Goal: Information Seeking & Learning: Learn about a topic

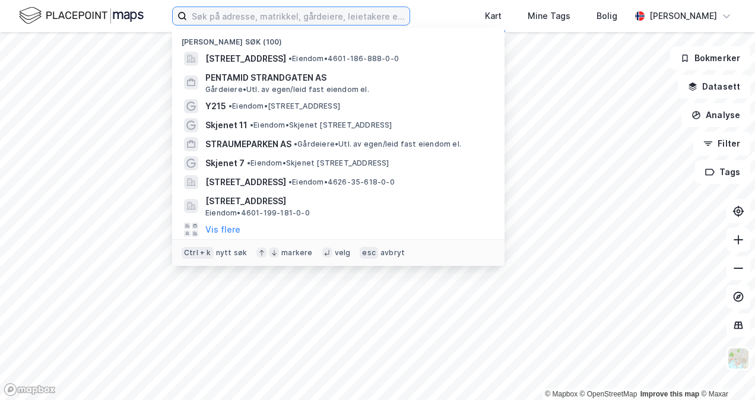
click at [225, 15] on input at bounding box center [298, 16] width 222 height 18
paste input "Strandgaten 199 Næring AS"
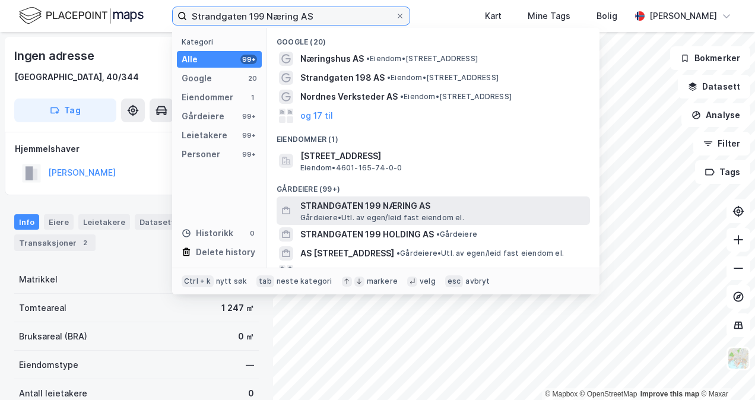
type input "Strandgaten 199 Næring AS"
click at [319, 211] on span "STRANDGATEN 199 NÆRING AS" at bounding box center [442, 206] width 285 height 14
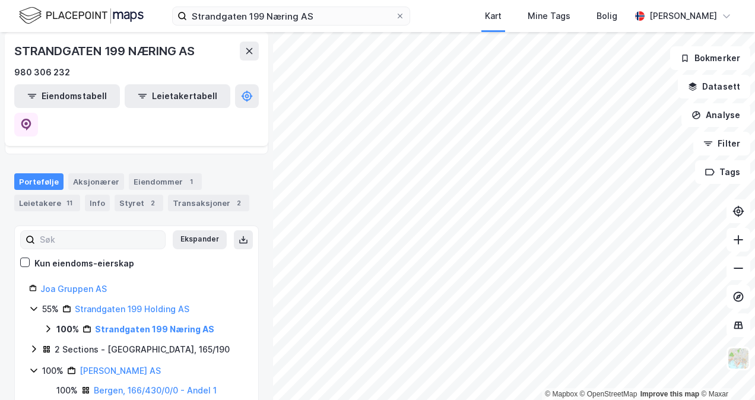
scroll to position [119, 0]
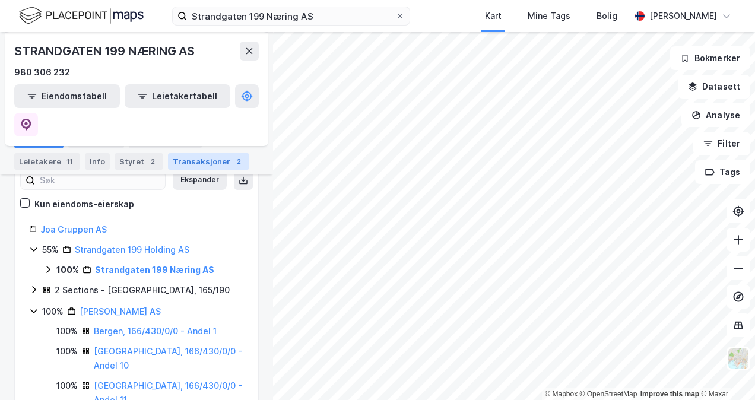
click at [212, 162] on div "Transaksjoner 2" at bounding box center [208, 161] width 81 height 17
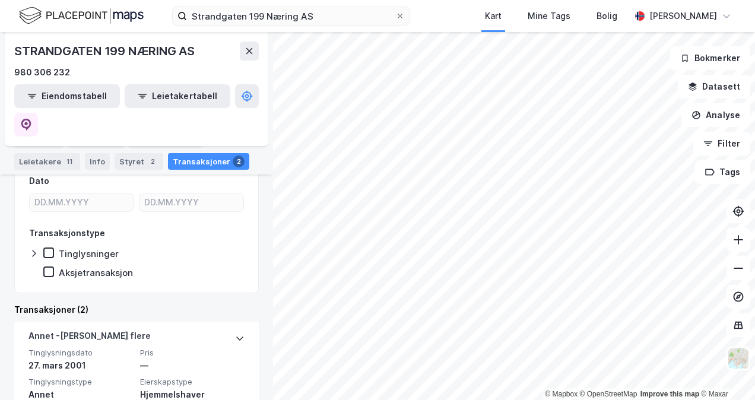
scroll to position [237, 0]
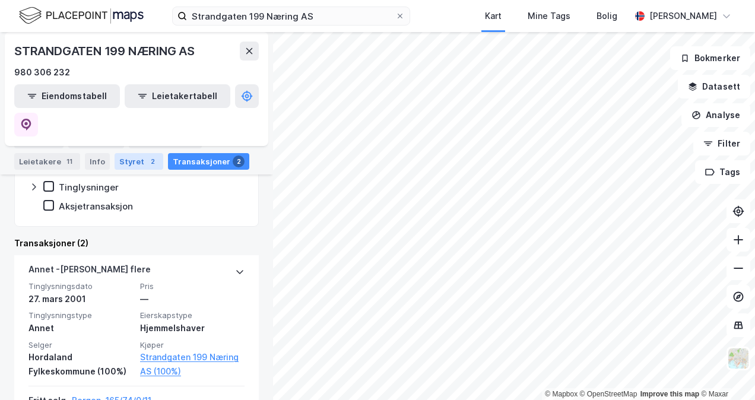
click at [136, 161] on div "Styret 2" at bounding box center [139, 161] width 49 height 17
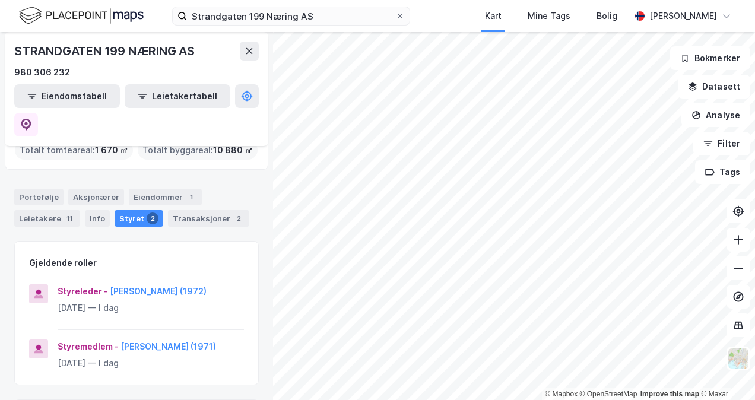
scroll to position [59, 0]
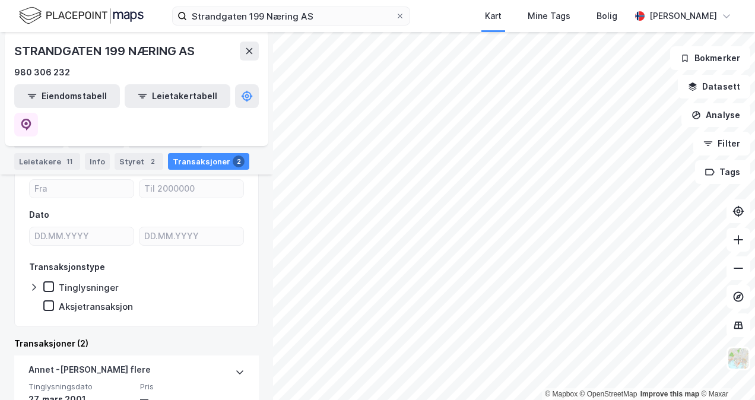
scroll to position [315, 0]
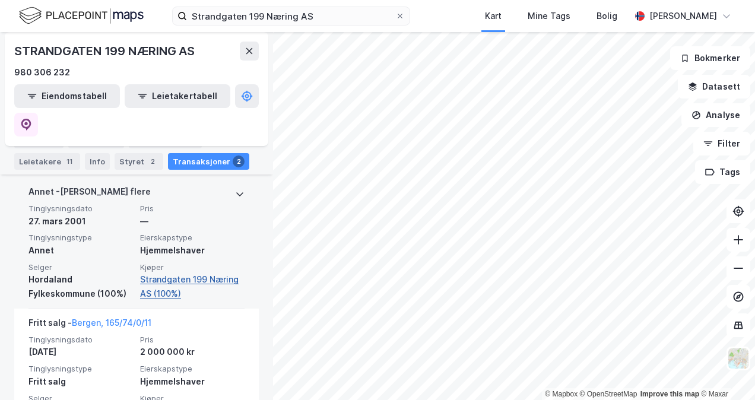
click at [180, 272] on link "Strandgaten 199 Næring AS (100%)" at bounding box center [192, 286] width 104 height 28
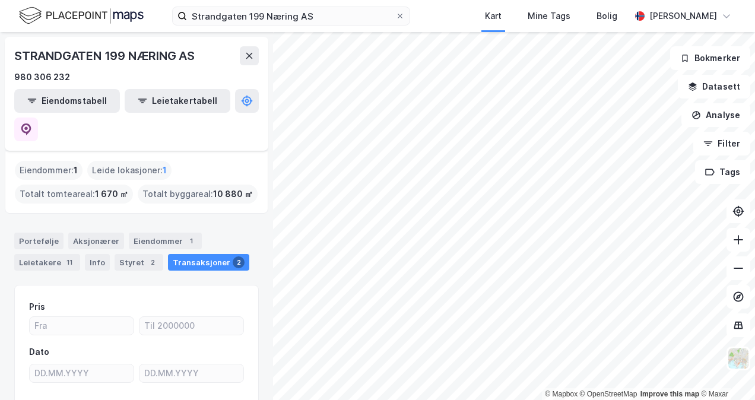
scroll to position [0, 0]
click at [132, 254] on div "Styret 2" at bounding box center [139, 262] width 49 height 17
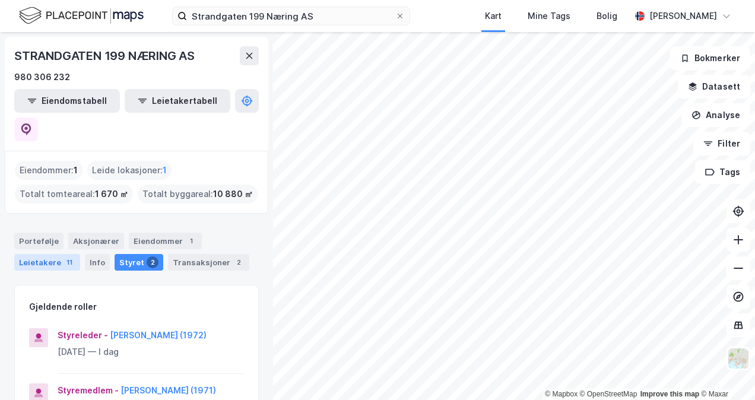
click at [55, 254] on div "Leietakere 11" at bounding box center [47, 262] width 66 height 17
